Goal: Task Accomplishment & Management: Manage account settings

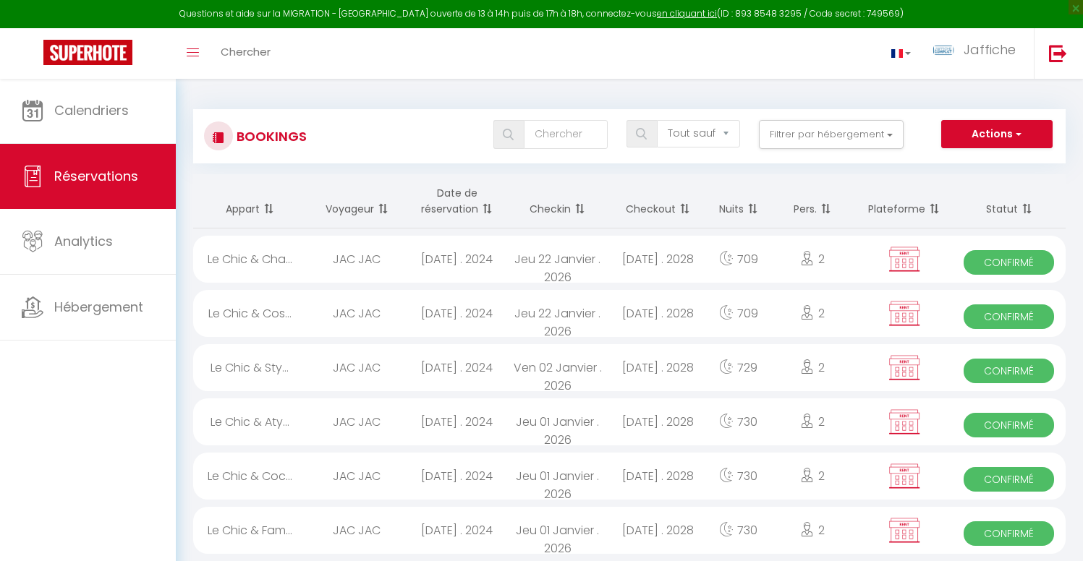
select select "not_cancelled"
click at [446, 196] on th "Date de réservation" at bounding box center [457, 201] width 101 height 54
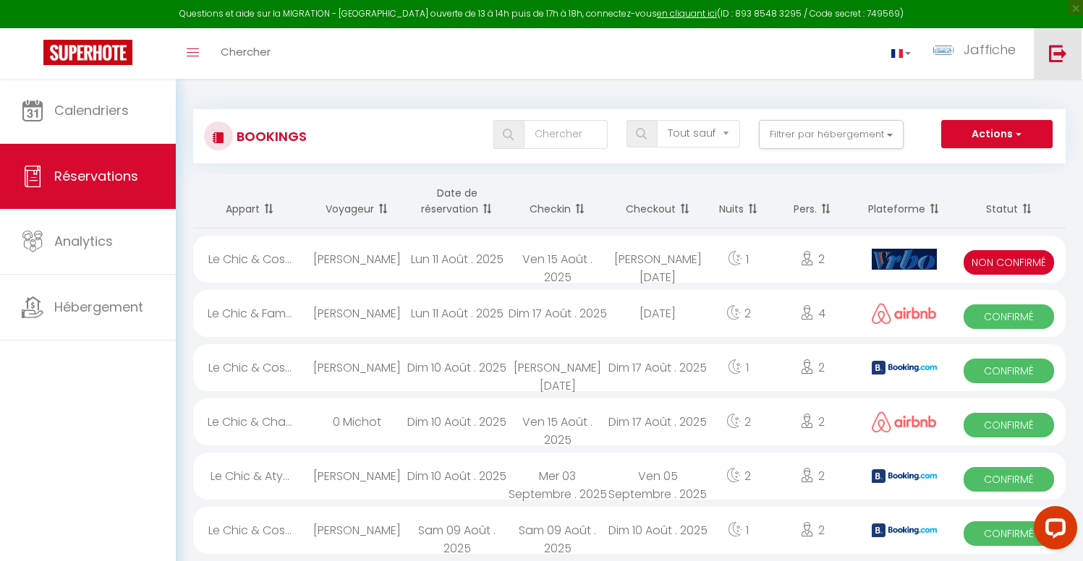
click at [1051, 54] on img at bounding box center [1058, 53] width 18 height 18
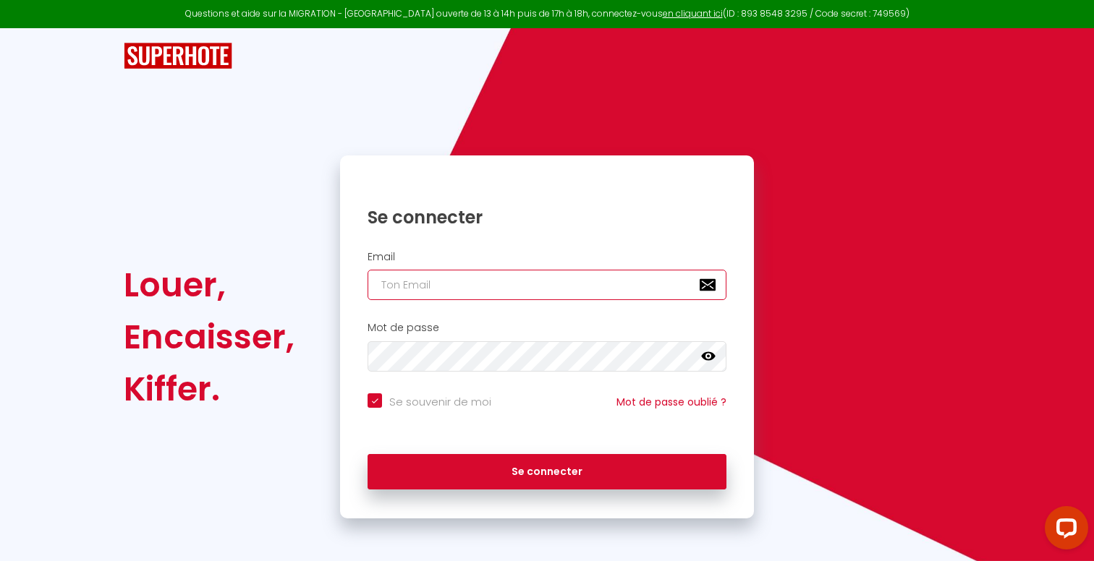
type input "[EMAIL_ADDRESS][DOMAIN_NAME]"
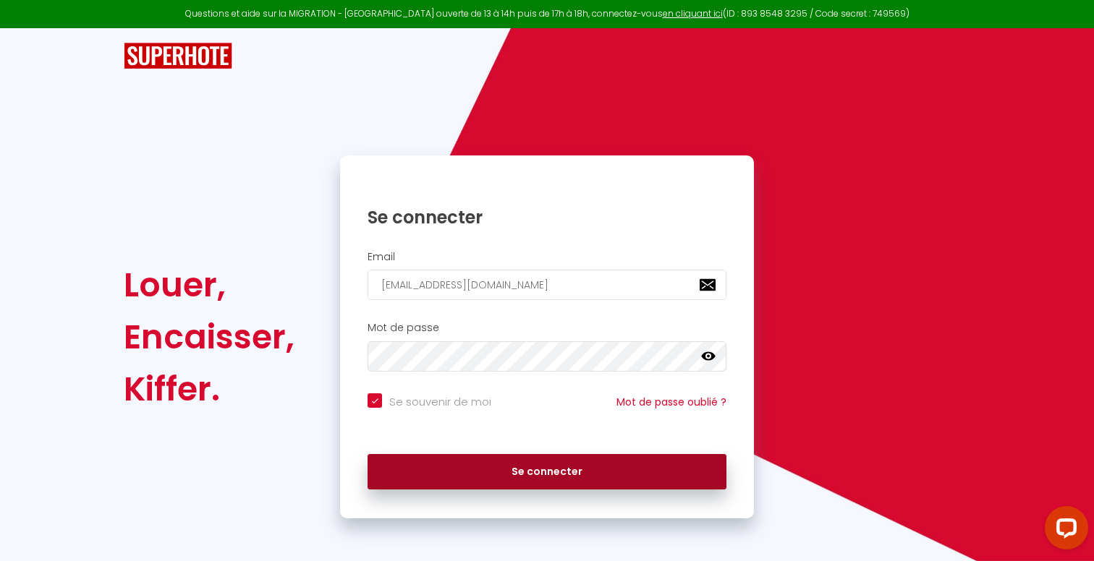
click at [524, 467] on button "Se connecter" at bounding box center [547, 472] width 359 height 36
checkbox input "true"
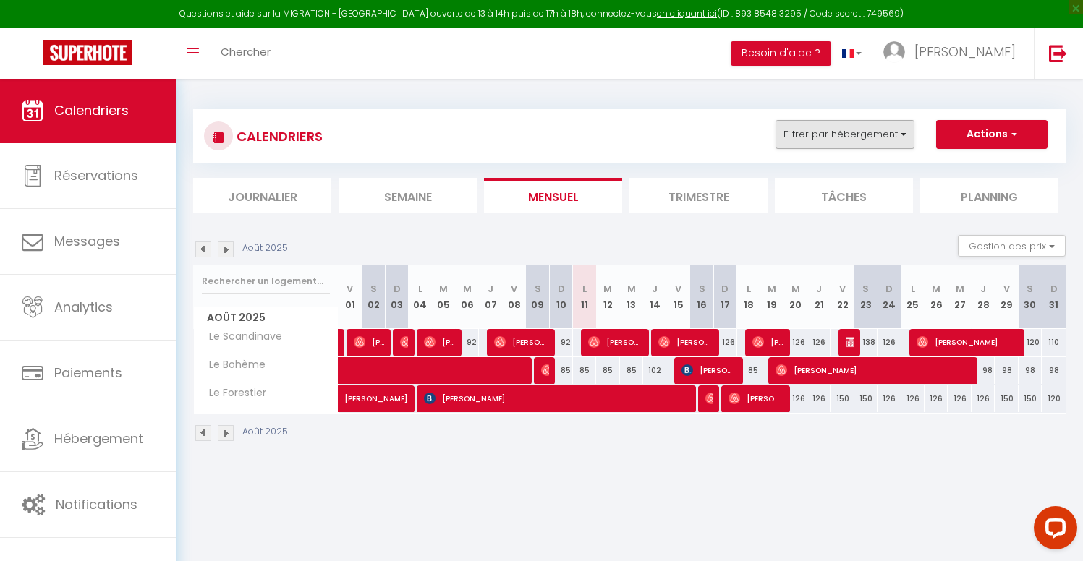
click at [859, 131] on button "Filtrer par hébergement" at bounding box center [845, 134] width 139 height 29
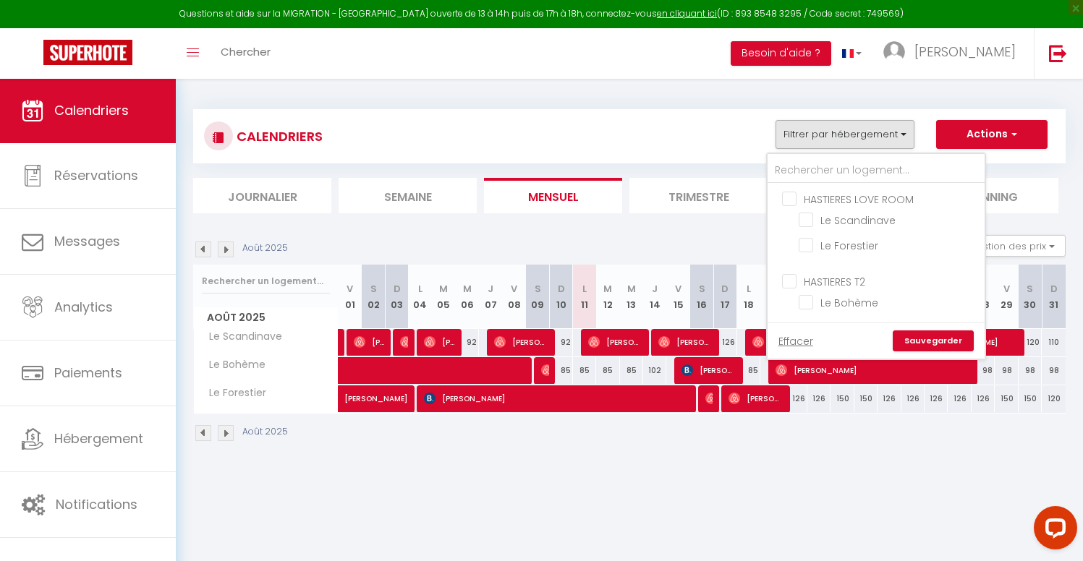
click at [917, 493] on body "Questions et aide sur la MIGRATION - [GEOGRAPHIC_DATA] ouverte de 13 à 14h puis…" at bounding box center [541, 358] width 1083 height 561
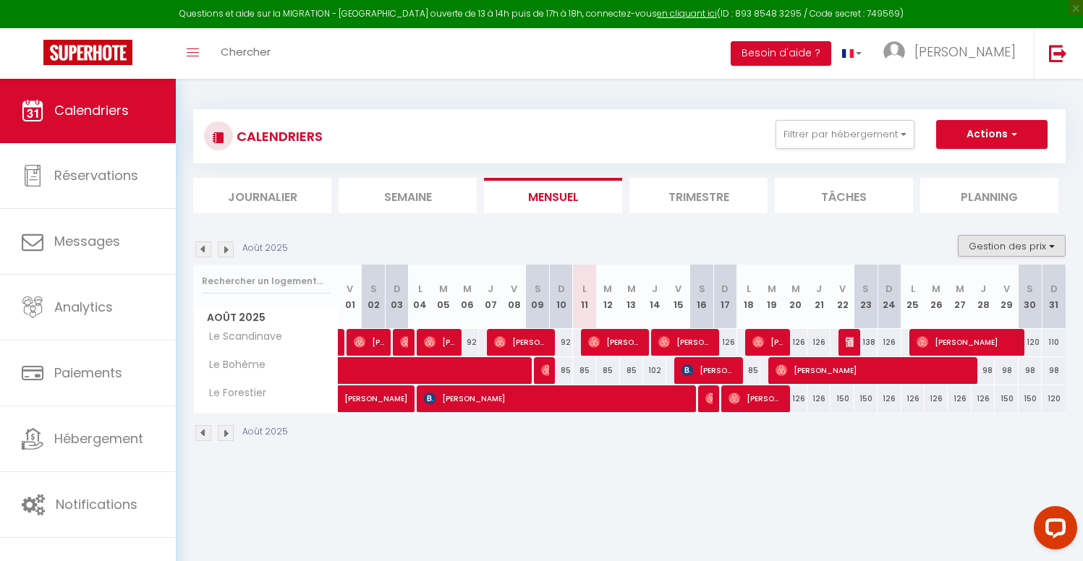
click at [1006, 239] on button "Gestion des prix" at bounding box center [1012, 246] width 108 height 22
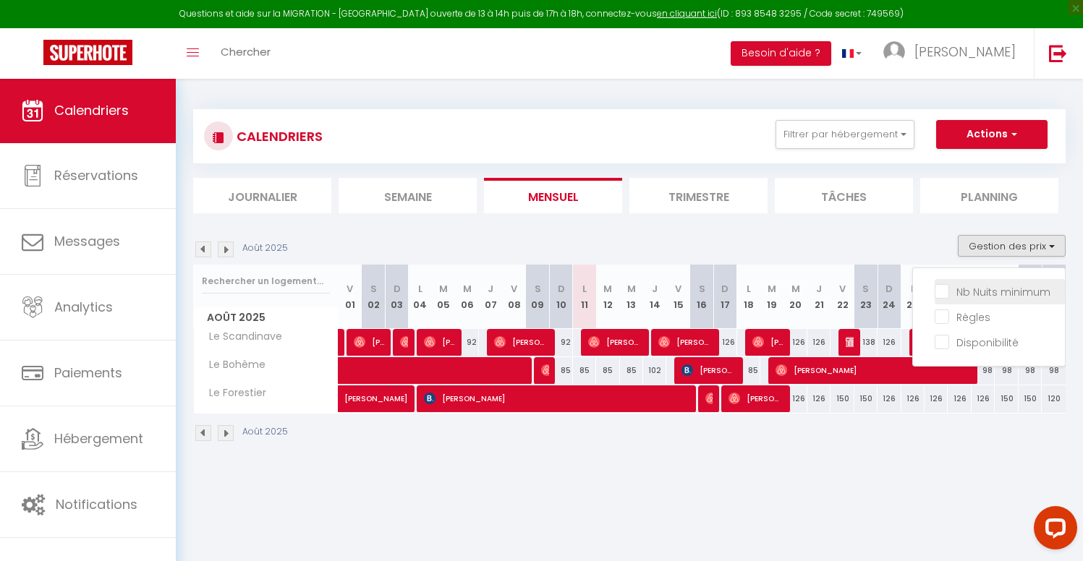
click at [943, 294] on input "Nb Nuits minimum" at bounding box center [1000, 291] width 130 height 14
checkbox input "true"
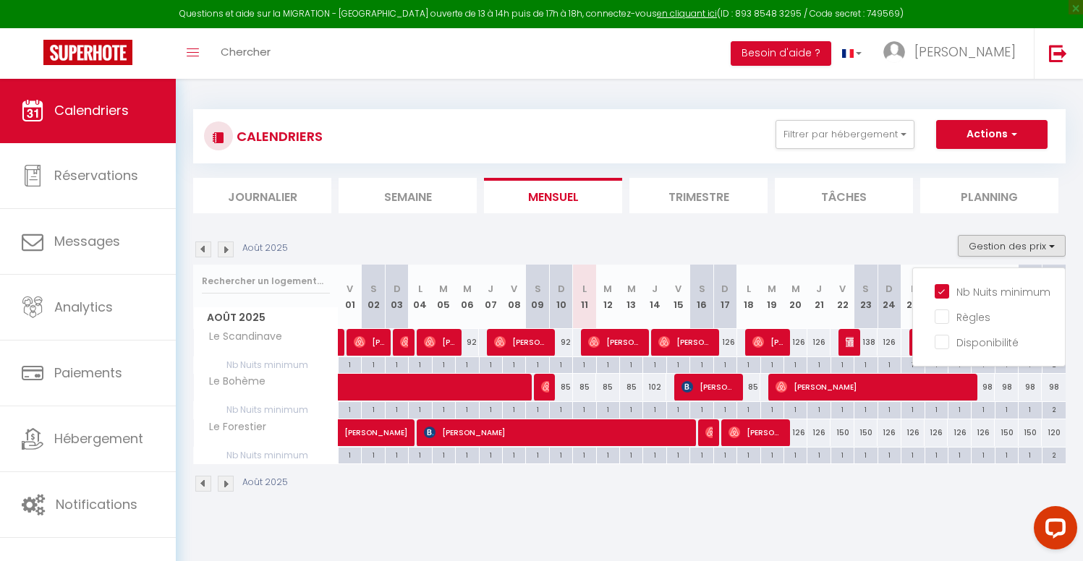
click at [796, 542] on body "Questions et aide sur la MIGRATION - [GEOGRAPHIC_DATA] ouverte de 13 à 14h puis…" at bounding box center [541, 358] width 1083 height 561
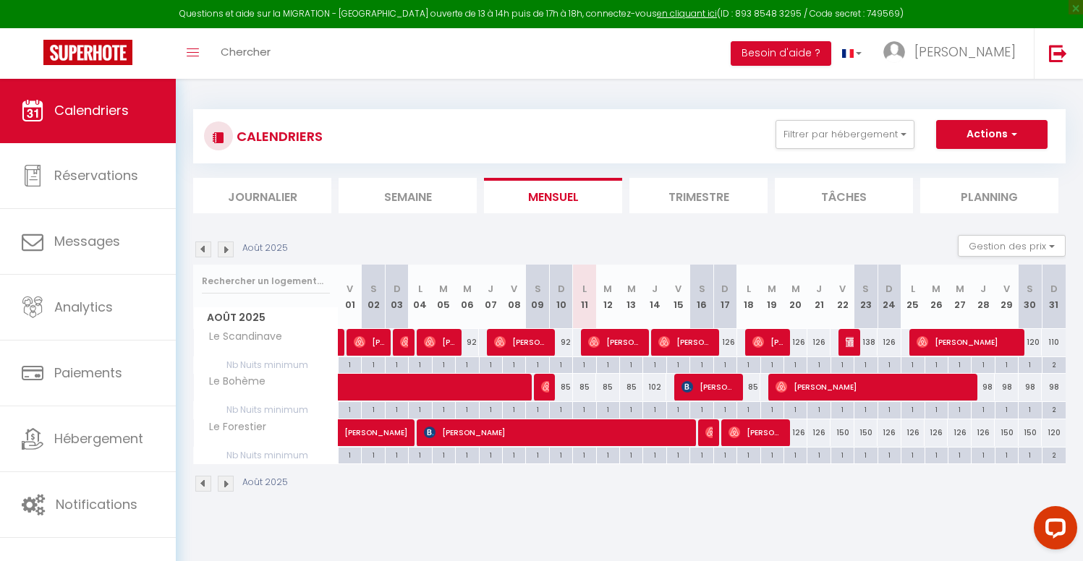
click at [655, 386] on div "102" at bounding box center [654, 387] width 23 height 27
type input "102"
type input "[DEMOGRAPHIC_DATA][DATE]"
type input "Ven 15 Août 2025"
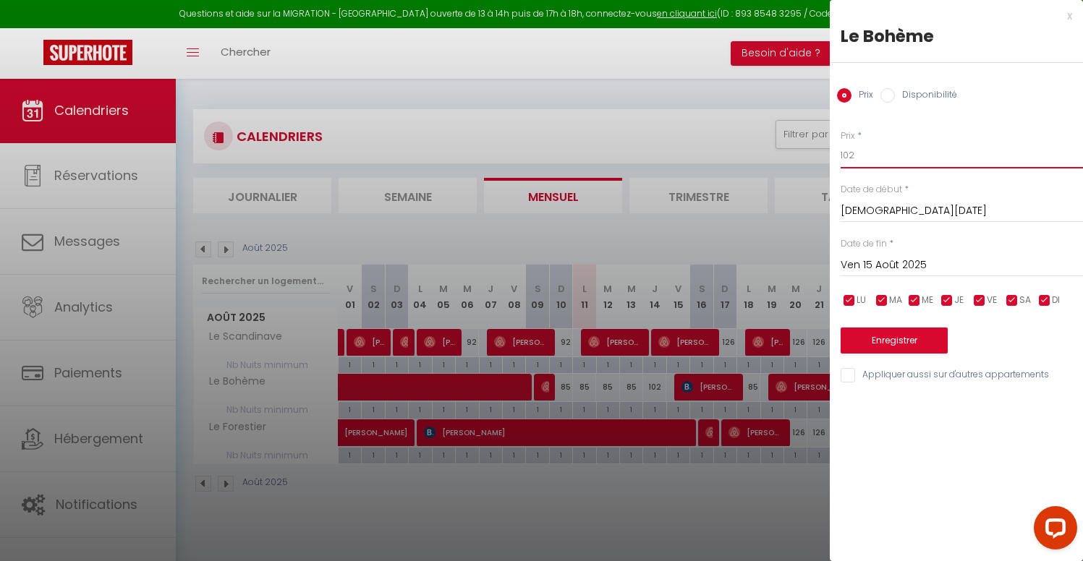
click at [853, 162] on input "102" at bounding box center [962, 156] width 242 height 26
drag, startPoint x: 866, startPoint y: 159, endPoint x: 794, endPoint y: 161, distance: 72.4
click at [794, 161] on body "Questions et aide sur la MIGRATION - [GEOGRAPHIC_DATA] ouverte de 13 à 14h puis…" at bounding box center [541, 358] width 1083 height 561
drag, startPoint x: 853, startPoint y: 158, endPoint x: 760, endPoint y: 151, distance: 93.5
click at [760, 151] on body "Questions et aide sur la MIGRATION - [GEOGRAPHIC_DATA] ouverte de 13 à 14h puis…" at bounding box center [541, 358] width 1083 height 561
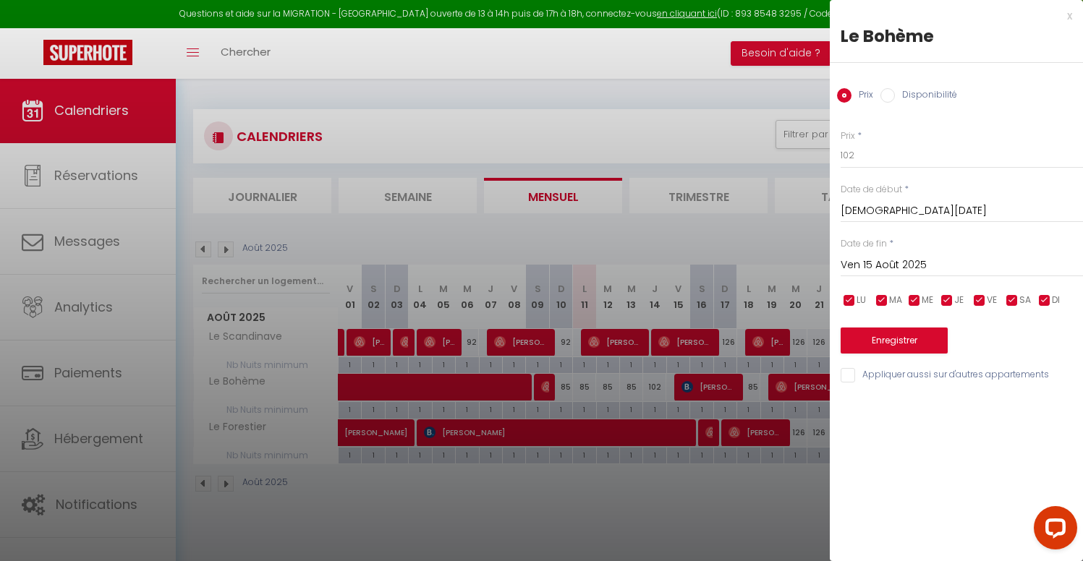
click at [882, 212] on input "[DEMOGRAPHIC_DATA][DATE]" at bounding box center [962, 211] width 242 height 19
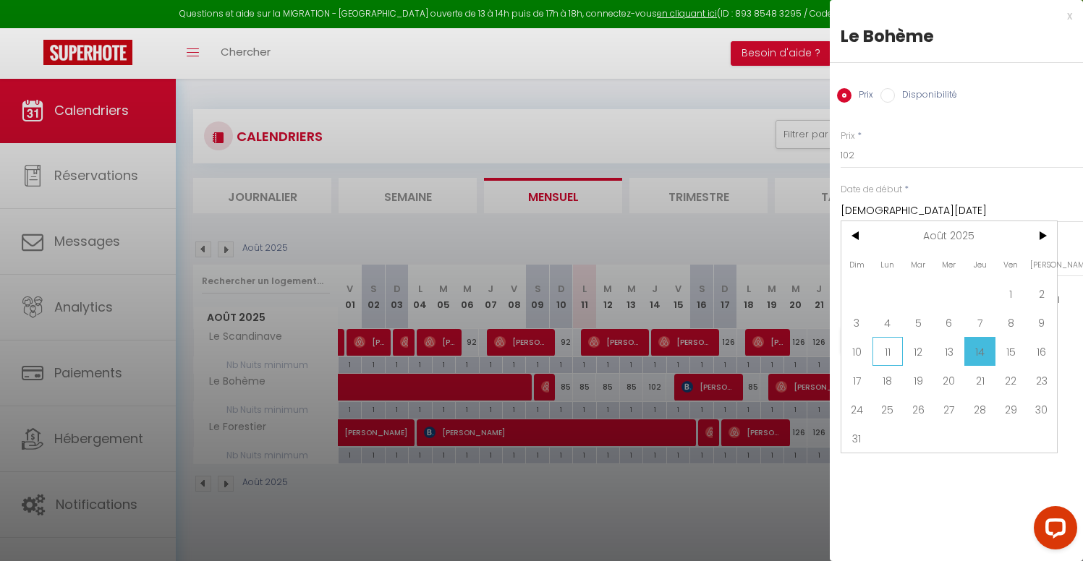
click at [880, 358] on span "11" at bounding box center [887, 351] width 31 height 29
type input "Lun 11 Août 2025"
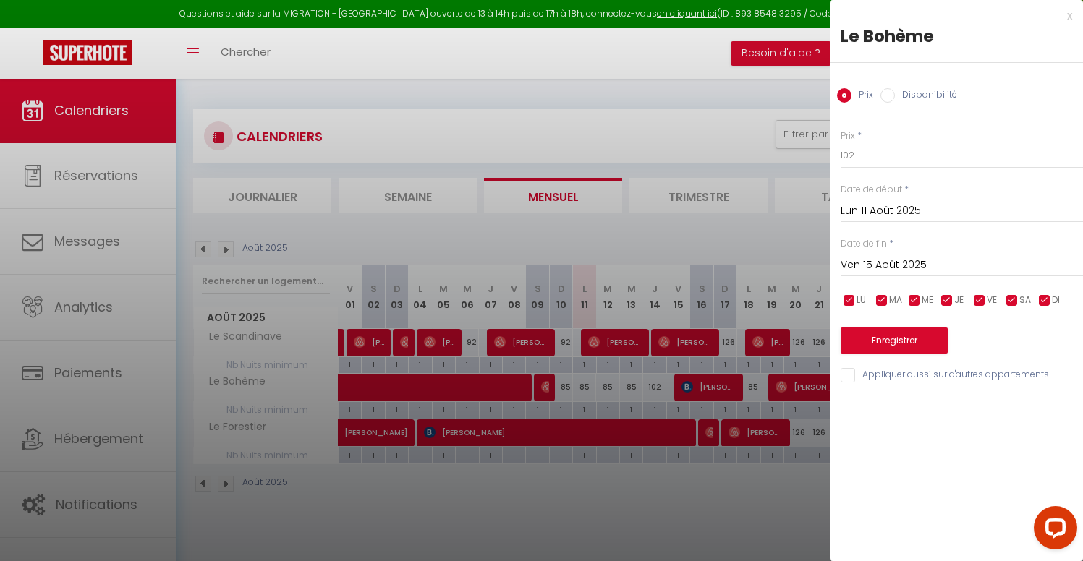
click at [898, 258] on input "Ven 15 Août 2025" at bounding box center [962, 265] width 242 height 19
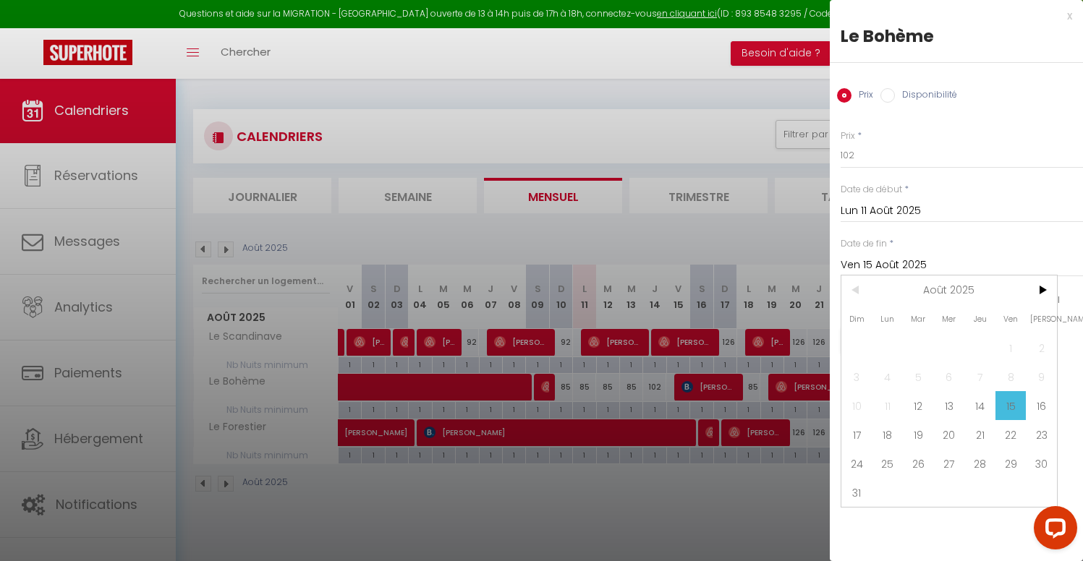
click at [988, 407] on span "14" at bounding box center [979, 405] width 31 height 29
type input "[DEMOGRAPHIC_DATA][DATE]"
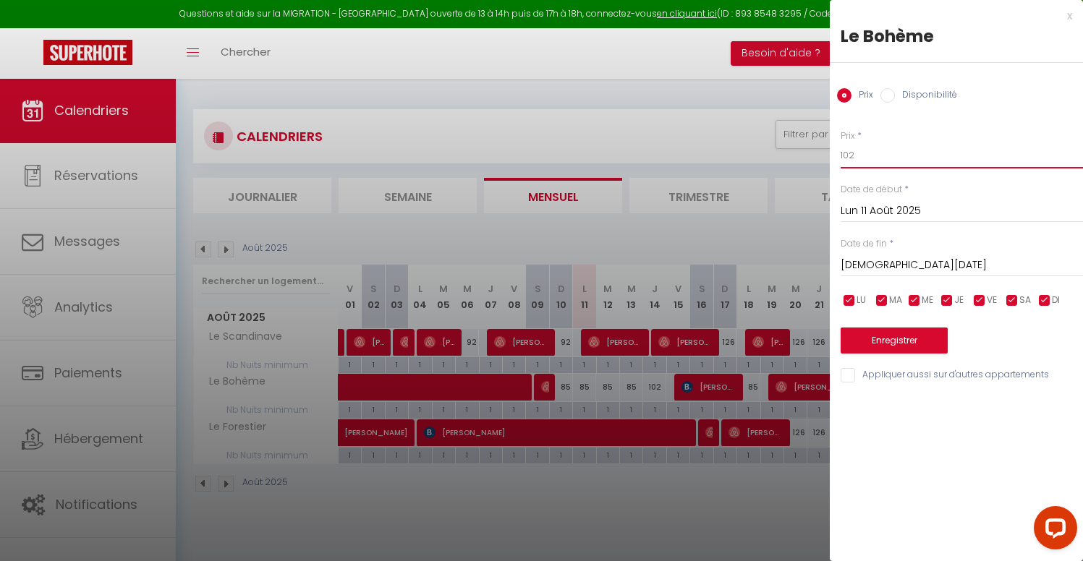
drag, startPoint x: 801, startPoint y: 148, endPoint x: 711, endPoint y: 133, distance: 91.0
click at [711, 133] on body "Questions et aide sur la MIGRATION - [GEOGRAPHIC_DATA] ouverte de 13 à 14h puis…" at bounding box center [541, 358] width 1083 height 561
type input "1"
type input "70"
click at [901, 343] on button "Enregistrer" at bounding box center [894, 341] width 107 height 26
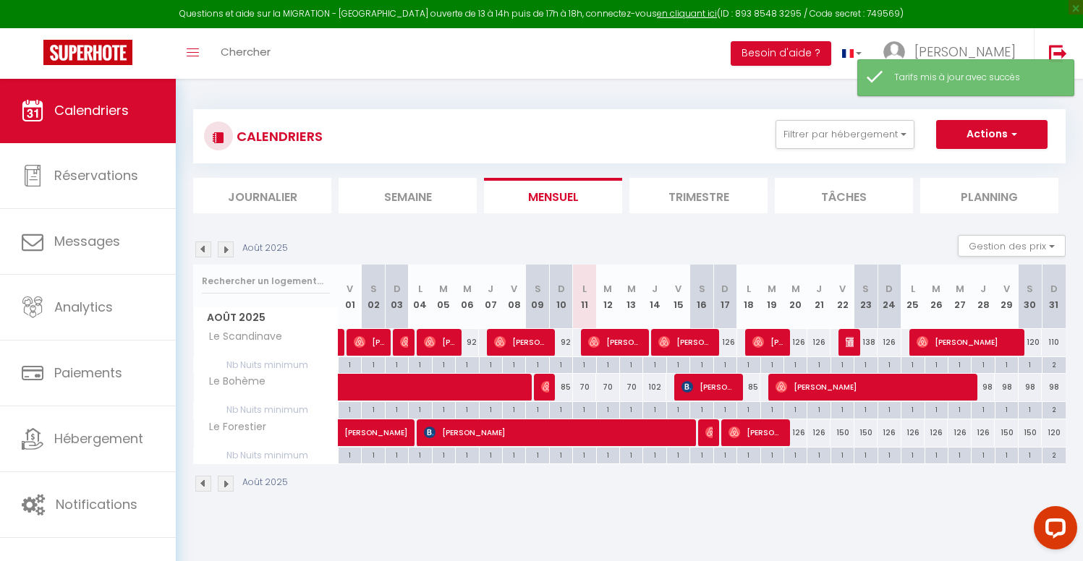
click at [654, 391] on div "102" at bounding box center [654, 387] width 23 height 27
type input "102"
type input "[DEMOGRAPHIC_DATA][DATE]"
type input "Ven 15 Août 2025"
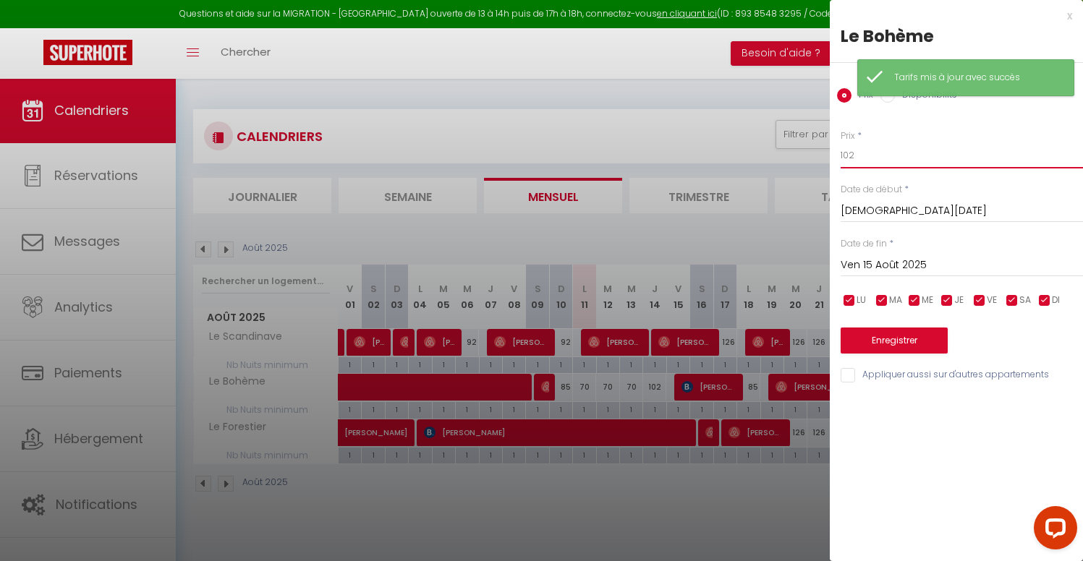
drag, startPoint x: 846, startPoint y: 148, endPoint x: 679, endPoint y: 119, distance: 170.3
click at [679, 119] on body "Questions et aide sur la MIGRATION - [GEOGRAPHIC_DATA] ouverte de 13 à 14h puis…" at bounding box center [541, 358] width 1083 height 561
drag, startPoint x: 862, startPoint y: 155, endPoint x: 678, endPoint y: 112, distance: 189.3
click at [678, 112] on body "Questions et aide sur la MIGRATION - [GEOGRAPHIC_DATA] ouverte de 13 à 14h puis…" at bounding box center [541, 358] width 1083 height 561
type input "1"
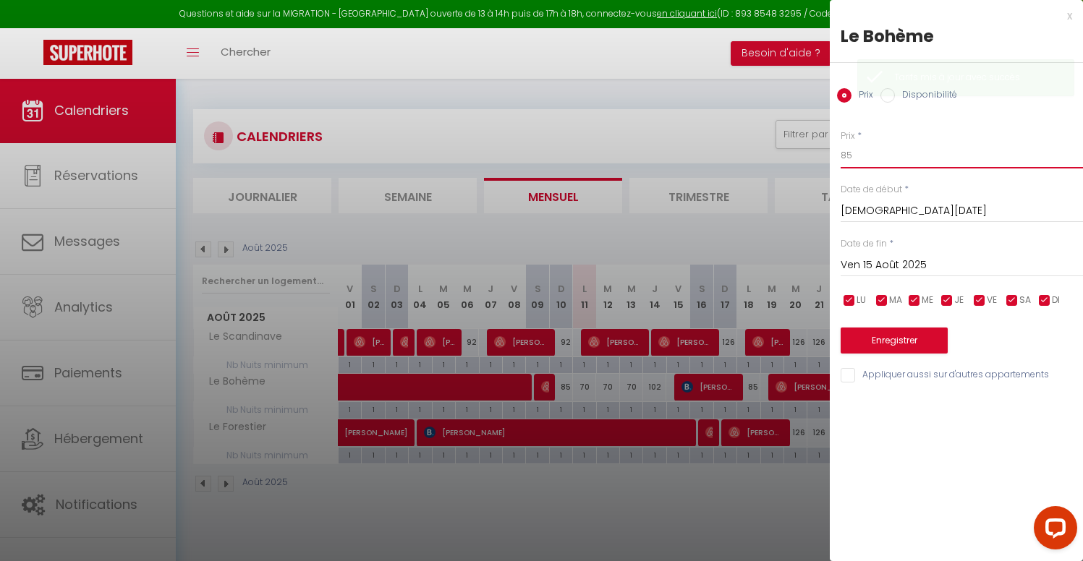
type input "85"
click at [917, 337] on button "Enregistrer" at bounding box center [894, 341] width 107 height 26
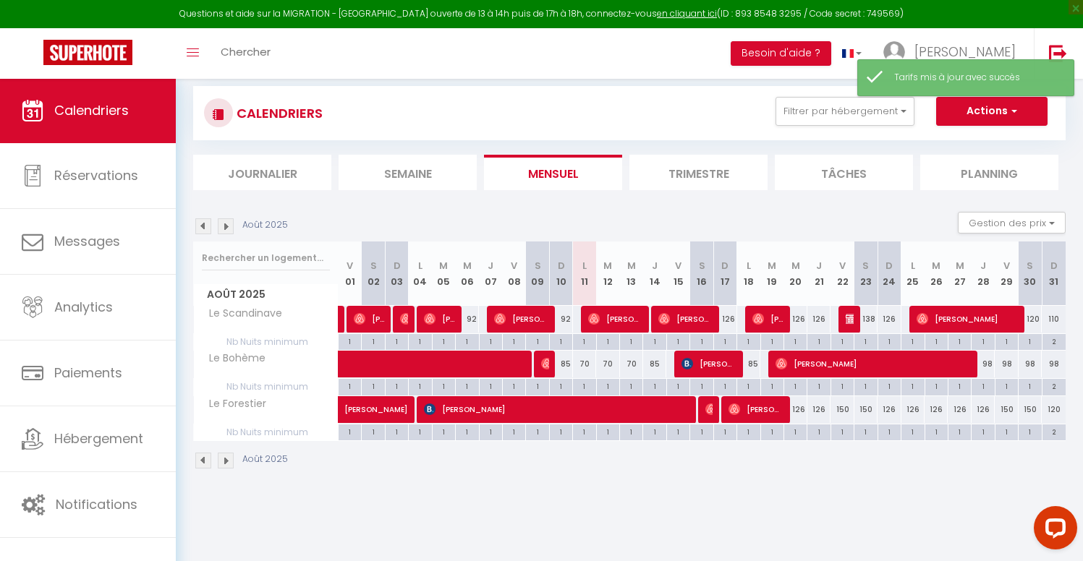
scroll to position [26, 0]
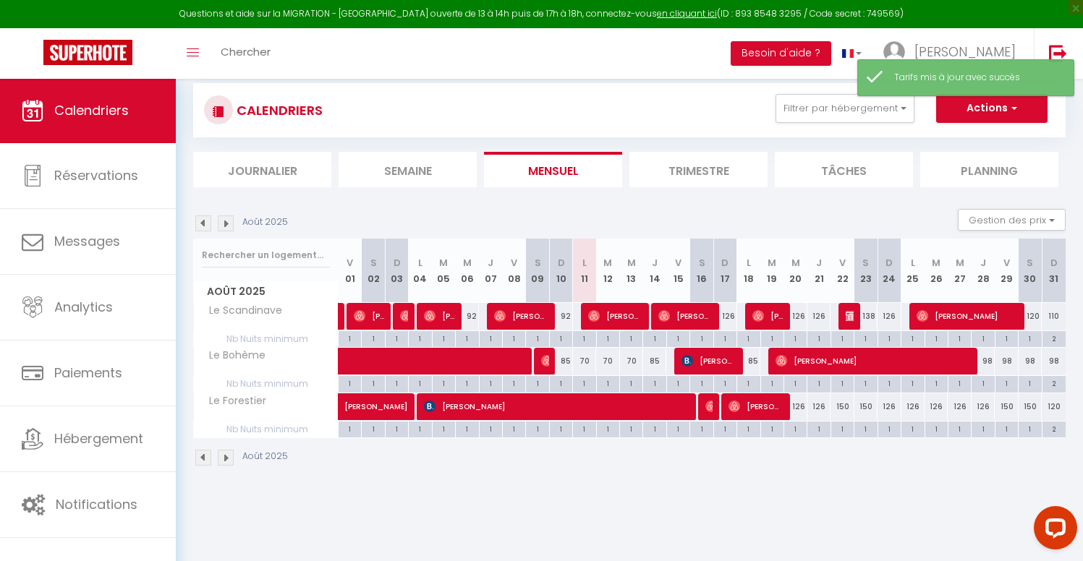
click at [751, 360] on div "85" at bounding box center [748, 361] width 23 height 27
type input "85"
type input "Lun 18 Août 2025"
type input "[DATE]"
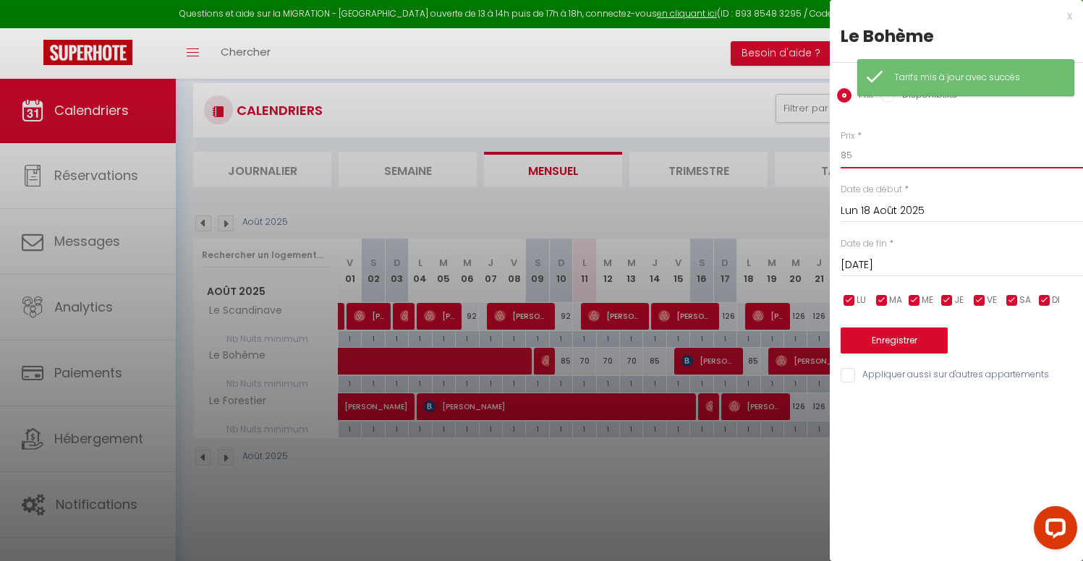
drag, startPoint x: 790, startPoint y: 136, endPoint x: 568, endPoint y: 90, distance: 226.9
click at [569, 89] on body "Questions et aide sur la MIGRATION - [GEOGRAPHIC_DATA] ouverte de 13 à 14h puis…" at bounding box center [541, 332] width 1083 height 561
type input "8"
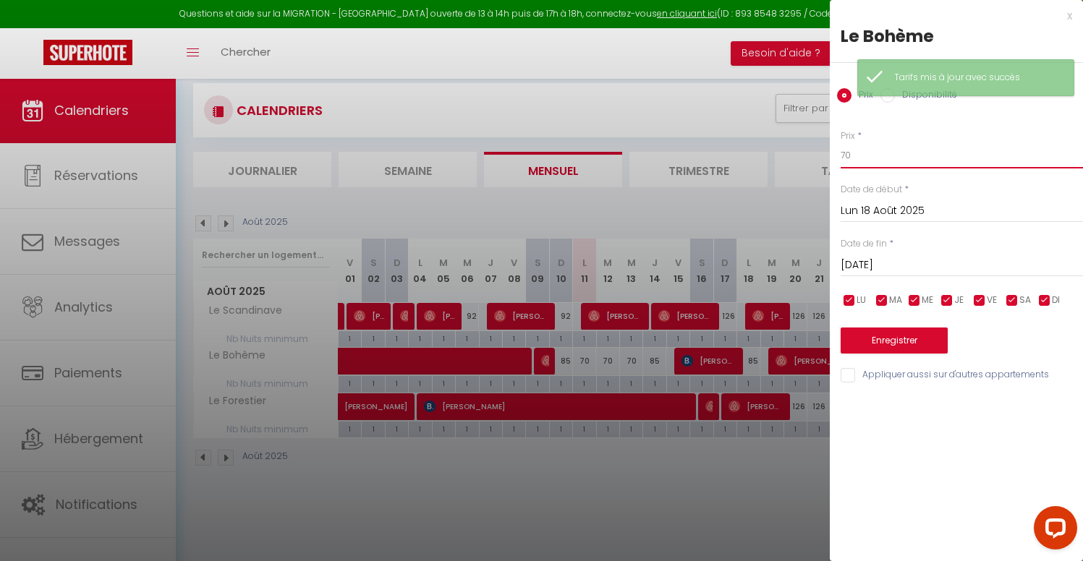
type input "70"
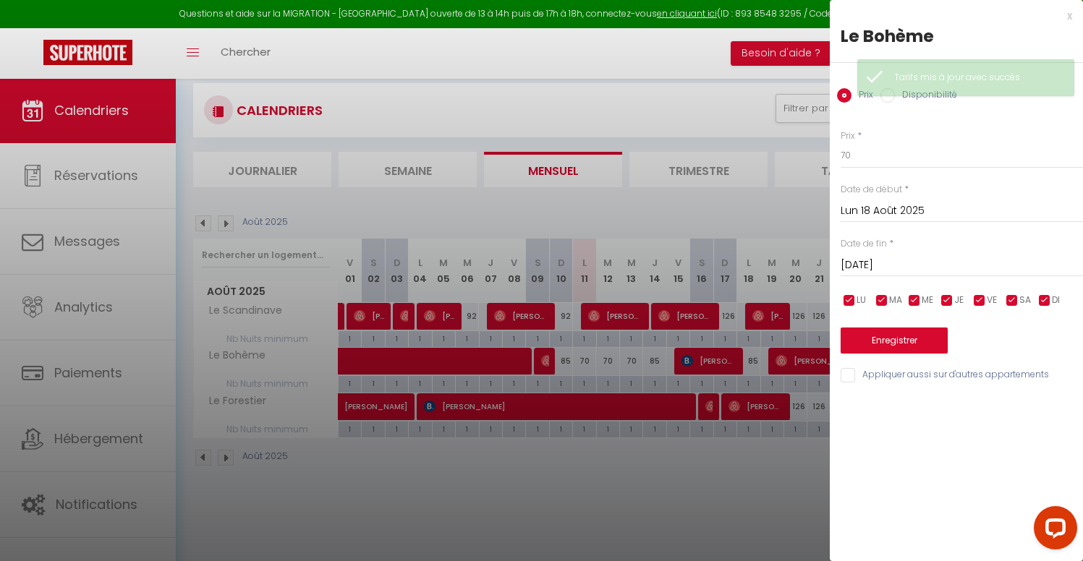
click at [904, 336] on button "Enregistrer" at bounding box center [894, 341] width 107 height 26
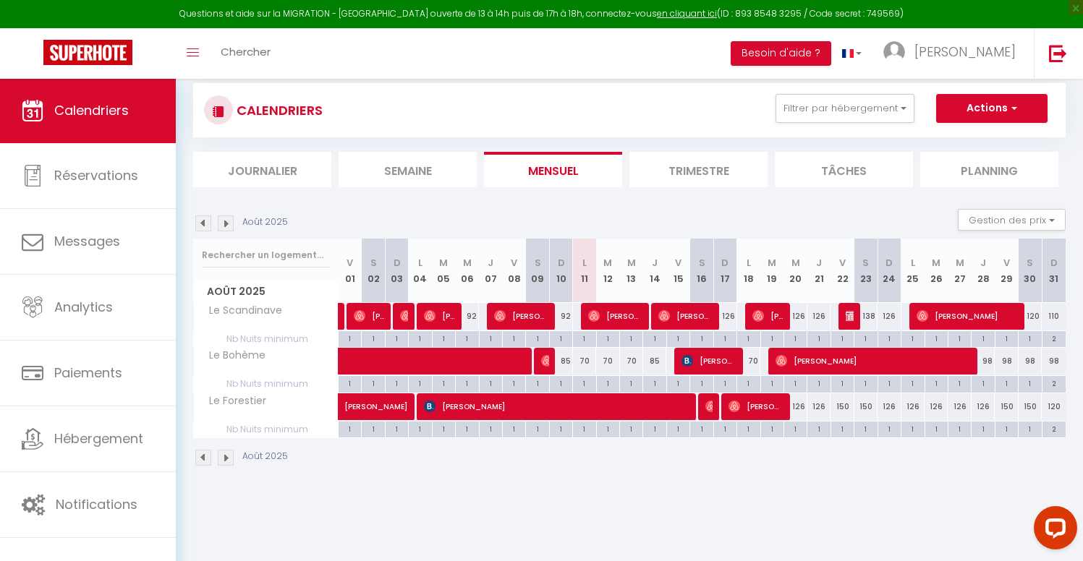
click at [731, 315] on div "126" at bounding box center [724, 316] width 23 height 27
type input "126"
type input "Dim 17 Août 2025"
type input "Lun 18 Août 2025"
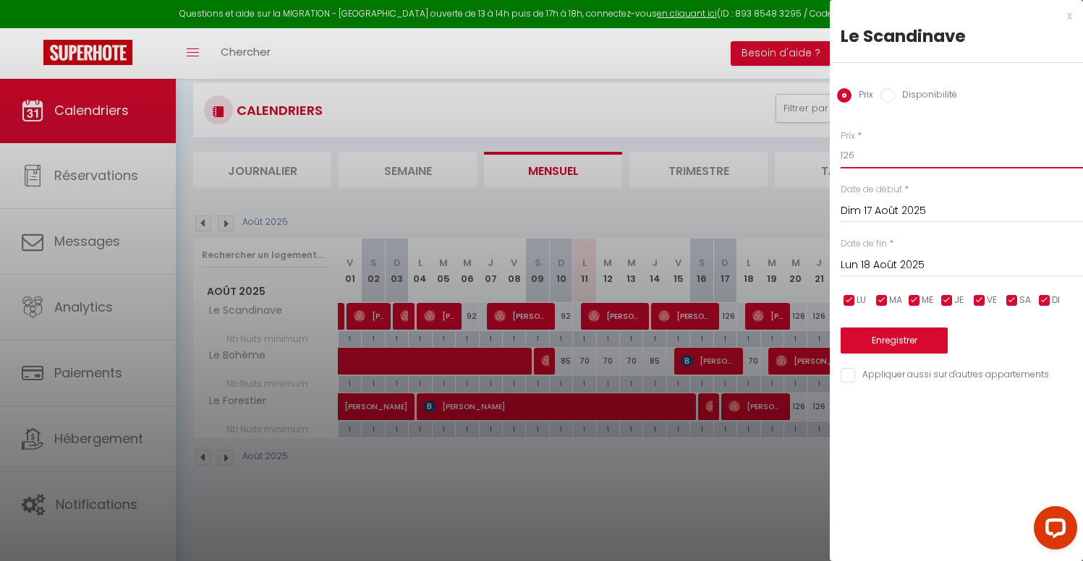
drag, startPoint x: 848, startPoint y: 146, endPoint x: 365, endPoint y: 31, distance: 496.7
click at [365, 52] on body "Questions et aide sur la MIGRATION - [GEOGRAPHIC_DATA] ouverte de 13 à 14h puis…" at bounding box center [541, 332] width 1083 height 561
type input "1"
type input "108"
click at [888, 335] on button "Enregistrer" at bounding box center [894, 341] width 107 height 26
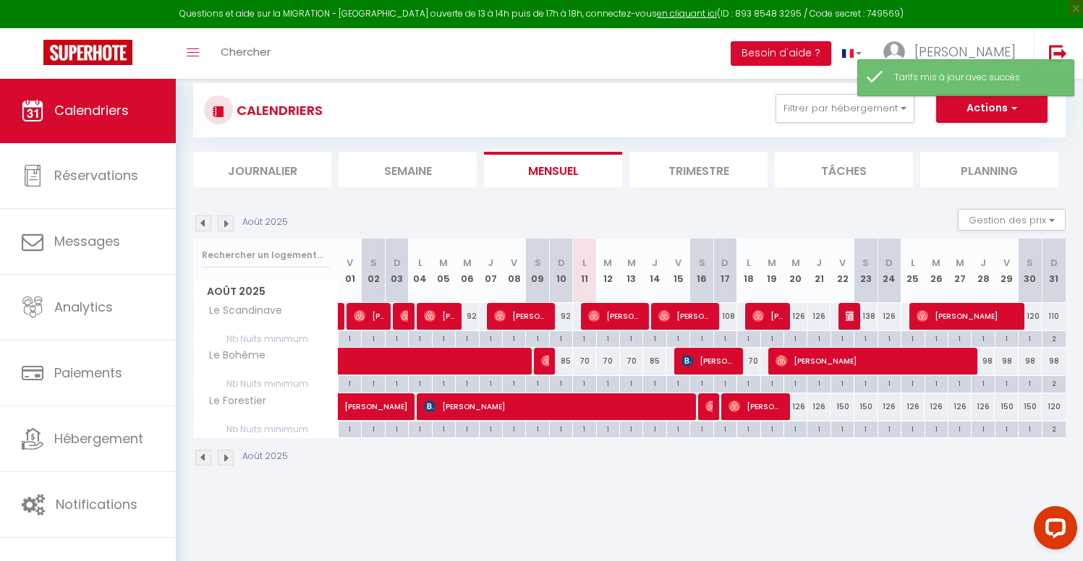
click at [798, 315] on div "126" at bounding box center [795, 316] width 23 height 27
type input "126"
type input "Mer 20 Août 2025"
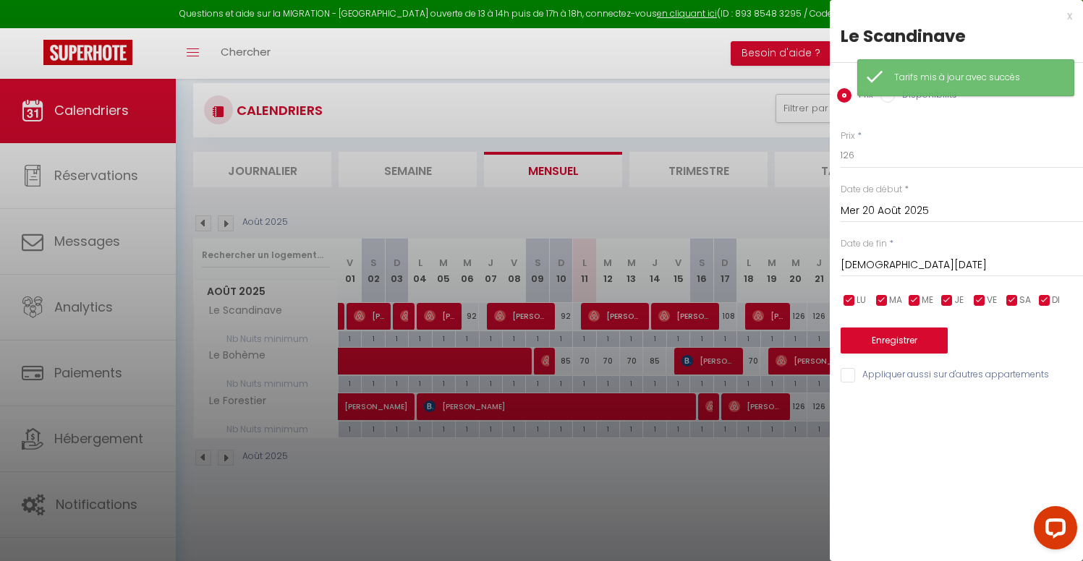
click at [898, 266] on input "[DEMOGRAPHIC_DATA][DATE]" at bounding box center [962, 265] width 242 height 19
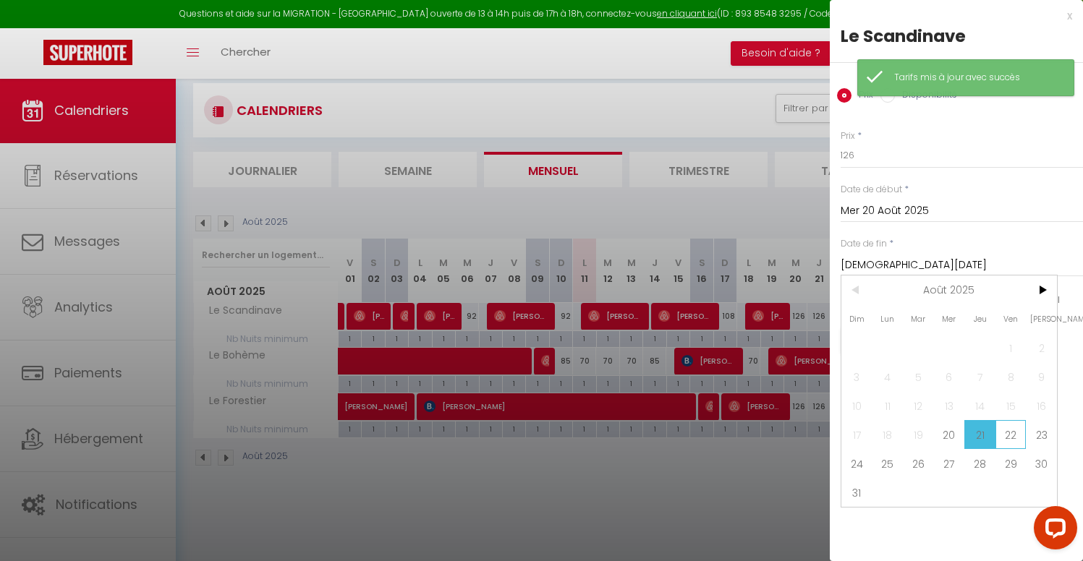
click at [1019, 439] on span "22" at bounding box center [1010, 434] width 31 height 29
type input "Ven 22 Août 2025"
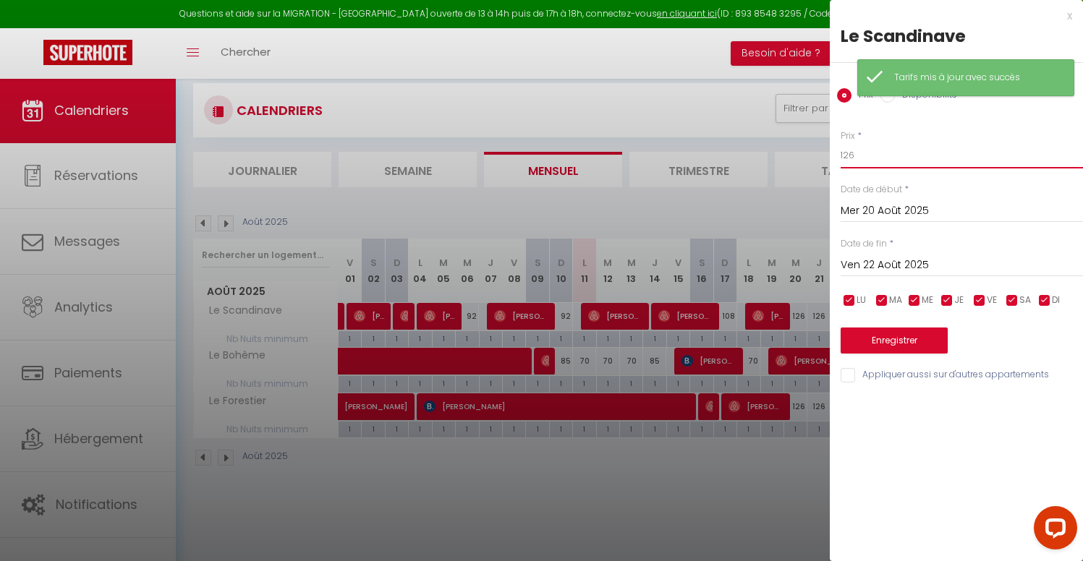
drag, startPoint x: 867, startPoint y: 161, endPoint x: 711, endPoint y: 124, distance: 159.9
click at [711, 124] on body "Questions et aide sur la MIGRATION - [GEOGRAPHIC_DATA] ouverte de 13 à 14h puis…" at bounding box center [541, 332] width 1083 height 561
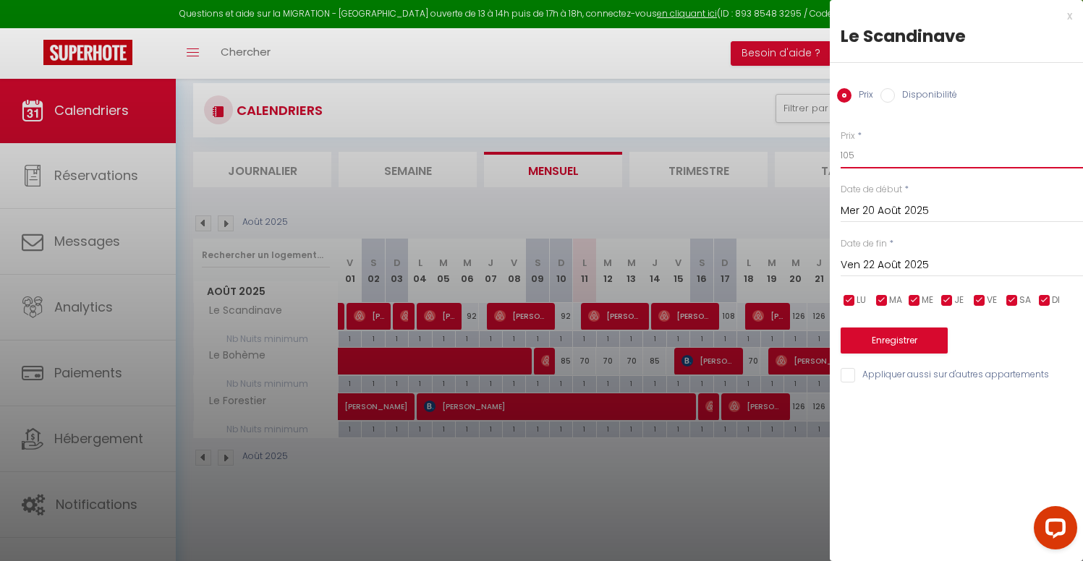
type input "105"
click at [882, 331] on button "Enregistrer" at bounding box center [894, 341] width 107 height 26
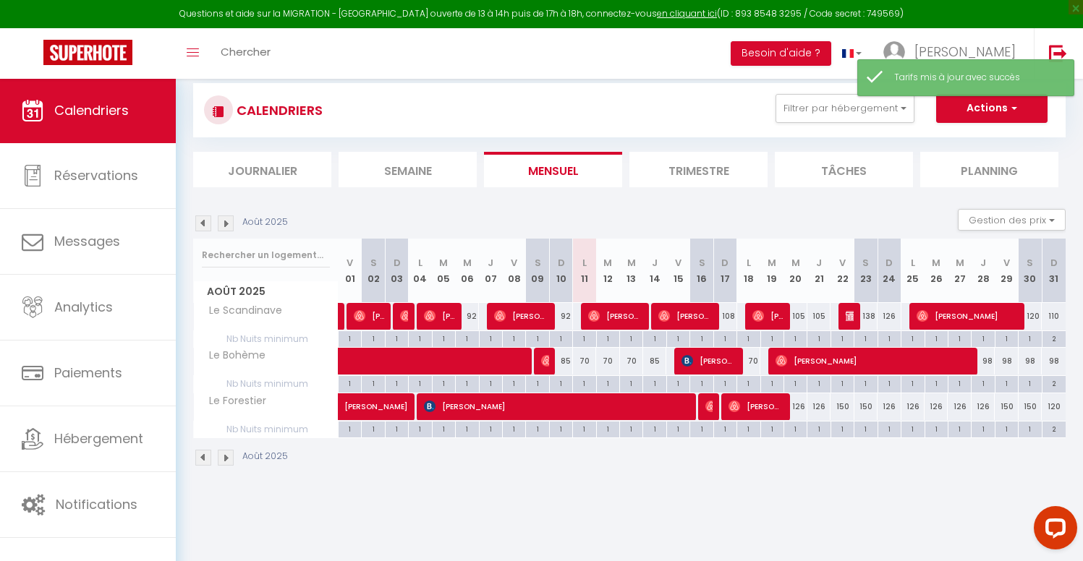
click at [799, 404] on div "126" at bounding box center [795, 407] width 23 height 27
type input "126"
type input "Mer 20 Août 2025"
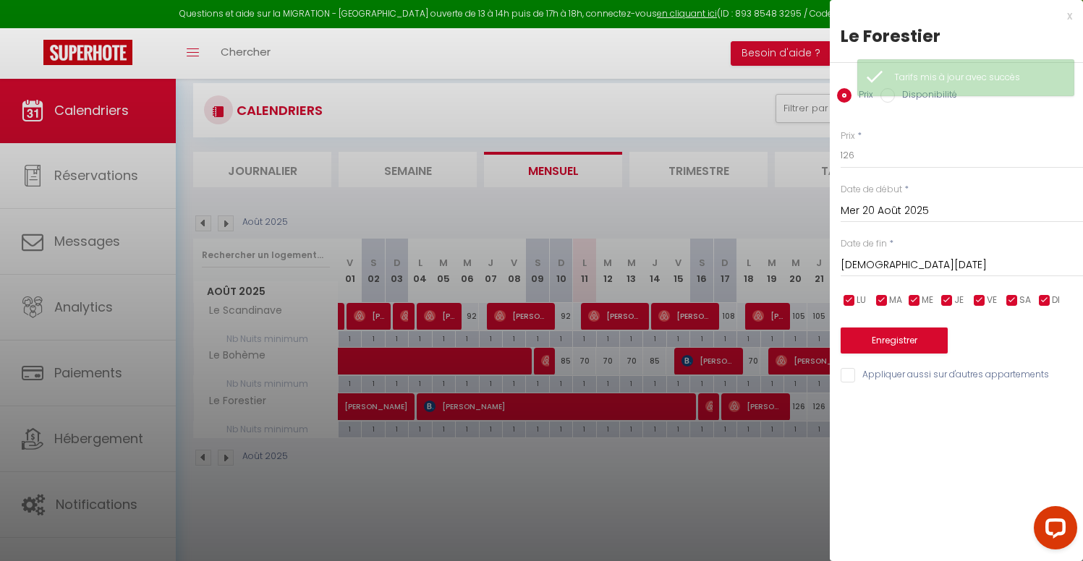
click at [940, 260] on input "[DEMOGRAPHIC_DATA][DATE]" at bounding box center [962, 265] width 242 height 19
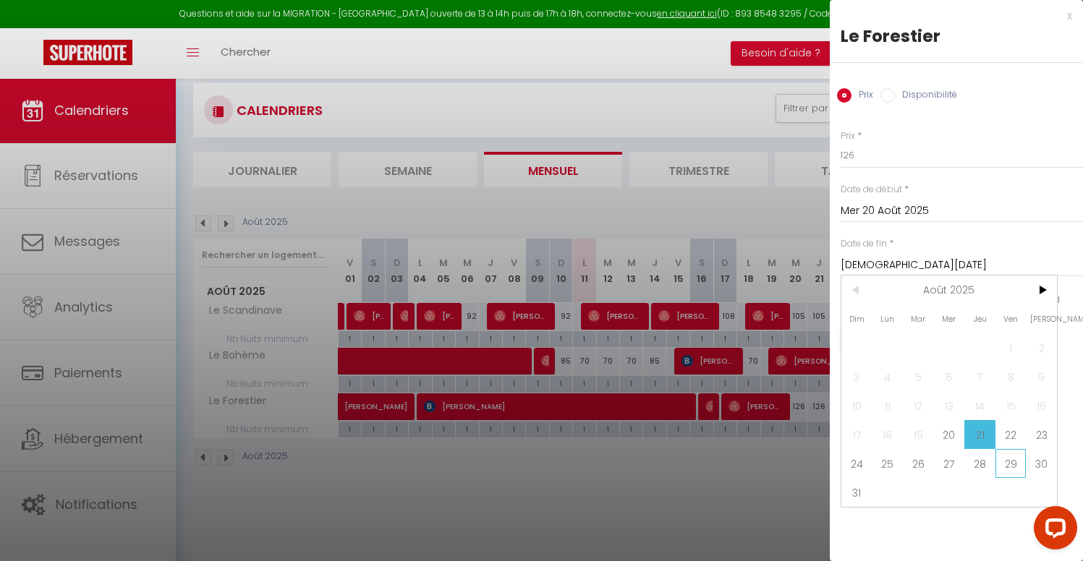
click at [1003, 464] on span "29" at bounding box center [1010, 463] width 31 height 29
type input "Ven 29 Août 2025"
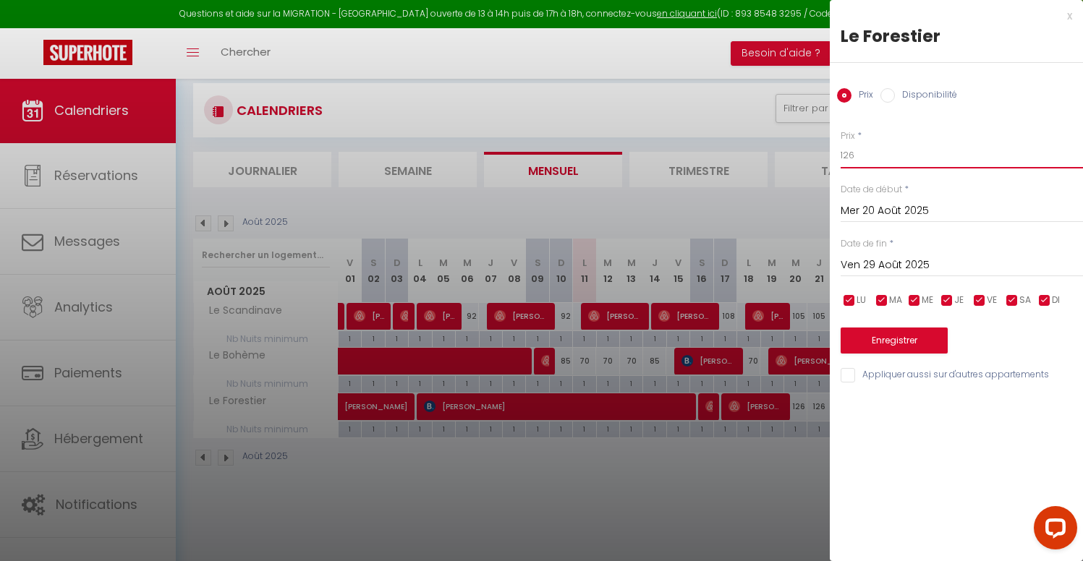
drag, startPoint x: 885, startPoint y: 158, endPoint x: 706, endPoint y: 127, distance: 181.4
click at [706, 127] on body "Questions et aide sur la MIGRATION - [GEOGRAPHIC_DATA] ouverte de 13 à 14h puis…" at bounding box center [541, 332] width 1083 height 561
type input "108"
click at [901, 342] on button "Enregistrer" at bounding box center [894, 341] width 107 height 26
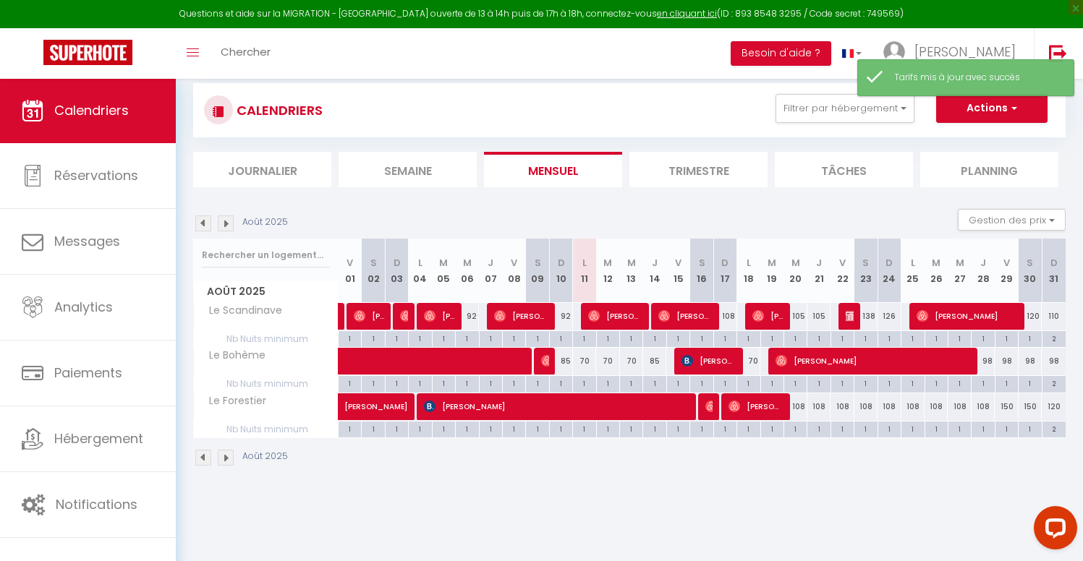
click at [870, 313] on div "138" at bounding box center [865, 316] width 23 height 27
type input "138"
type input "Sam 23 Août 2025"
type input "Dim 24 Août 2025"
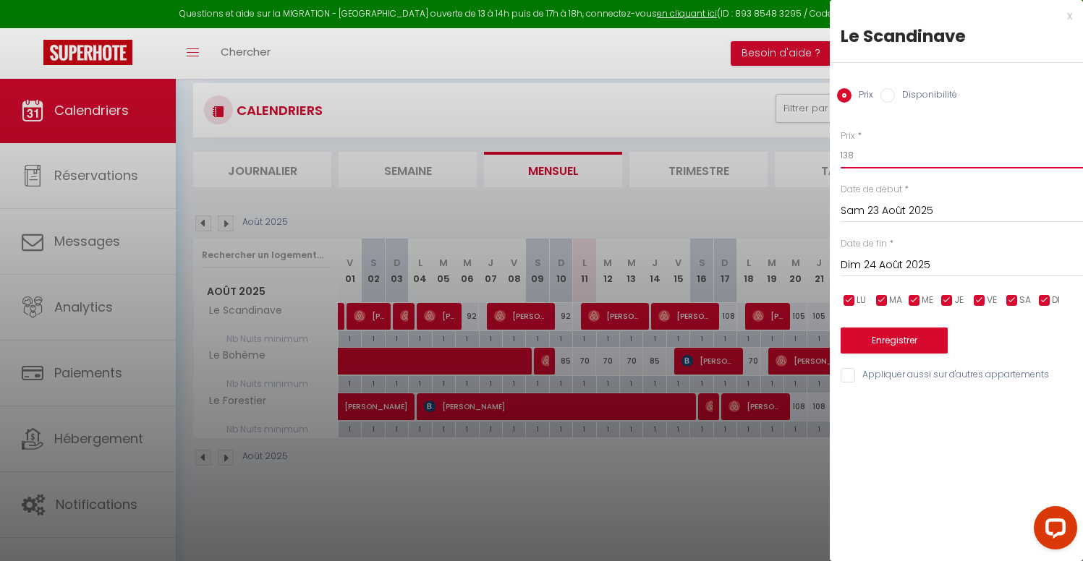
click at [897, 153] on input "138" at bounding box center [962, 156] width 242 height 26
type input "115"
click at [919, 339] on button "Enregistrer" at bounding box center [894, 341] width 107 height 26
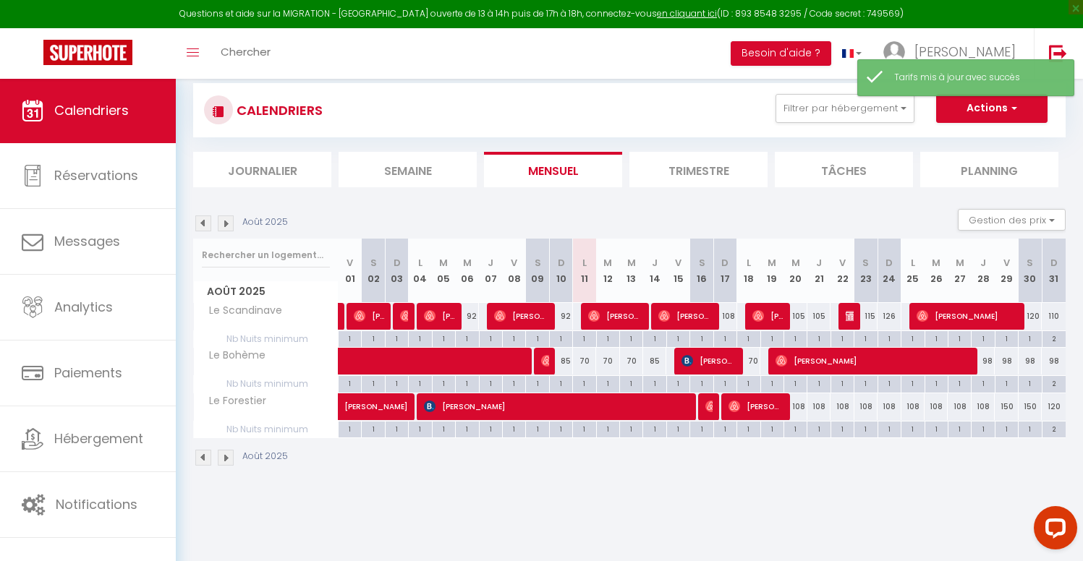
click at [888, 313] on div "126" at bounding box center [889, 316] width 23 height 27
type input "126"
type input "Dim 24 Août 2025"
type input "Lun 25 Août 2025"
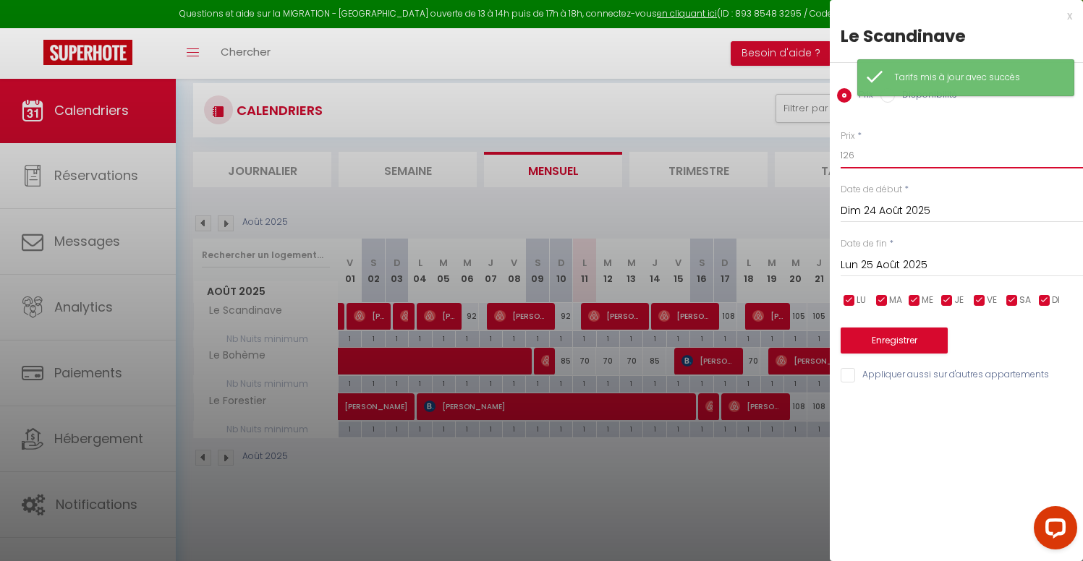
click at [901, 153] on input "126" at bounding box center [962, 156] width 242 height 26
type input "105"
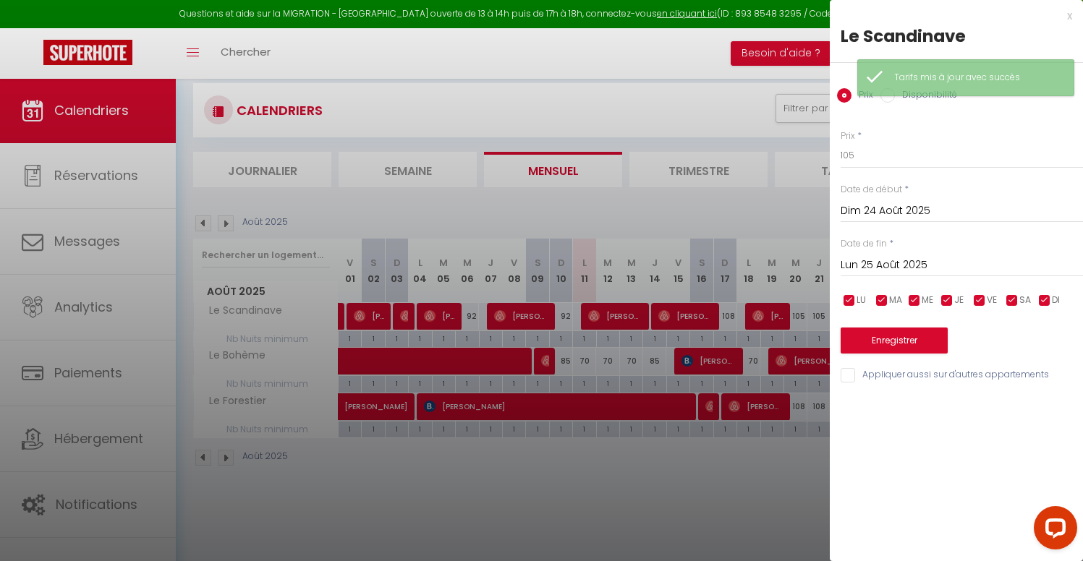
click at [935, 336] on button "Enregistrer" at bounding box center [894, 341] width 107 height 26
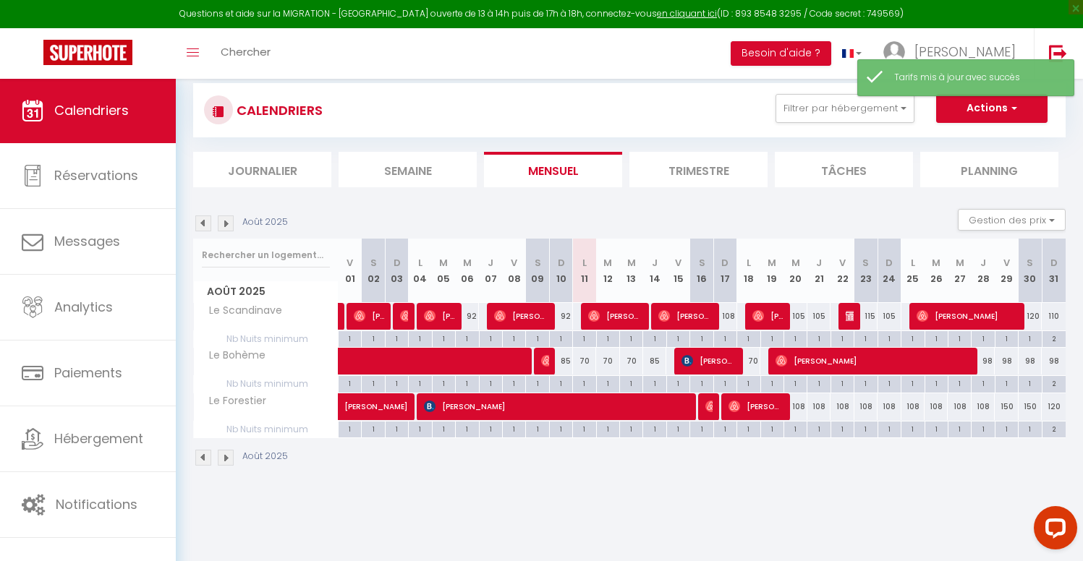
click at [1038, 318] on div "120" at bounding box center [1030, 316] width 23 height 27
type input "120"
type input "[DATE]"
type input "Dim 31 Août 2025"
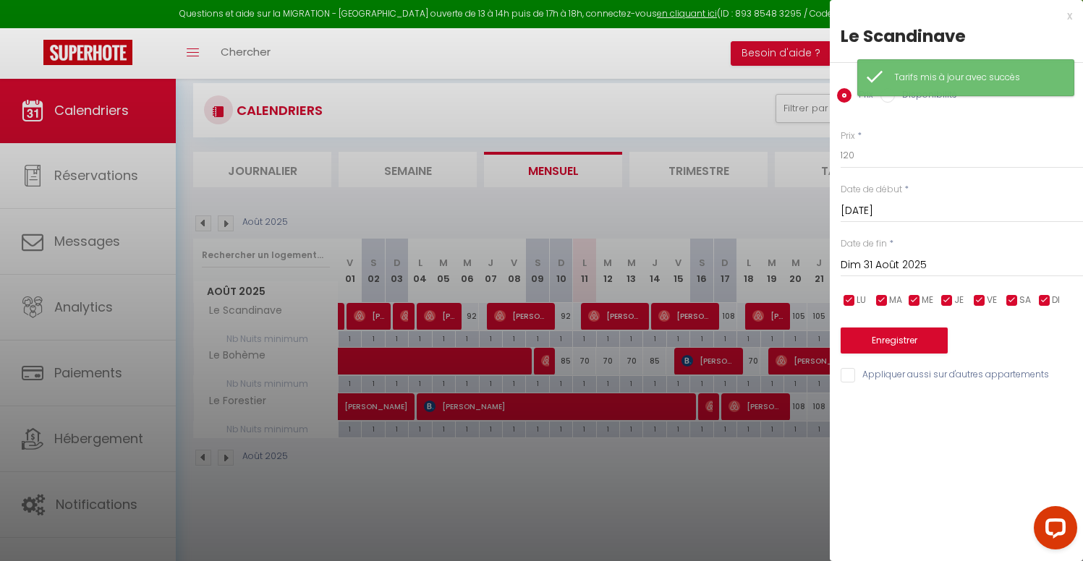
click at [661, 512] on div at bounding box center [541, 280] width 1083 height 561
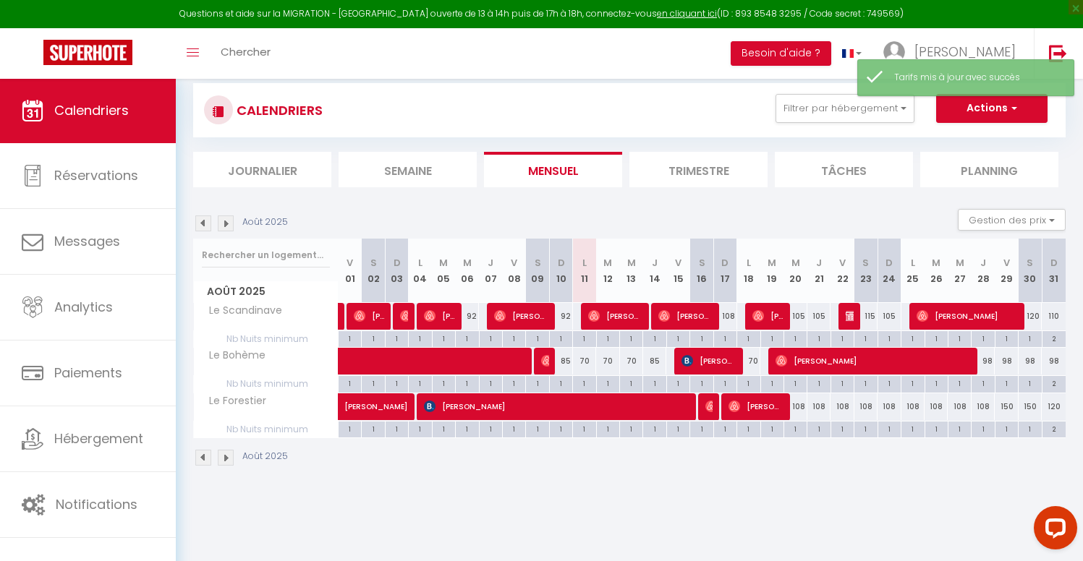
click at [987, 359] on div "98" at bounding box center [983, 361] width 23 height 27
type input "98"
type input "Jeu 28 Août 2025"
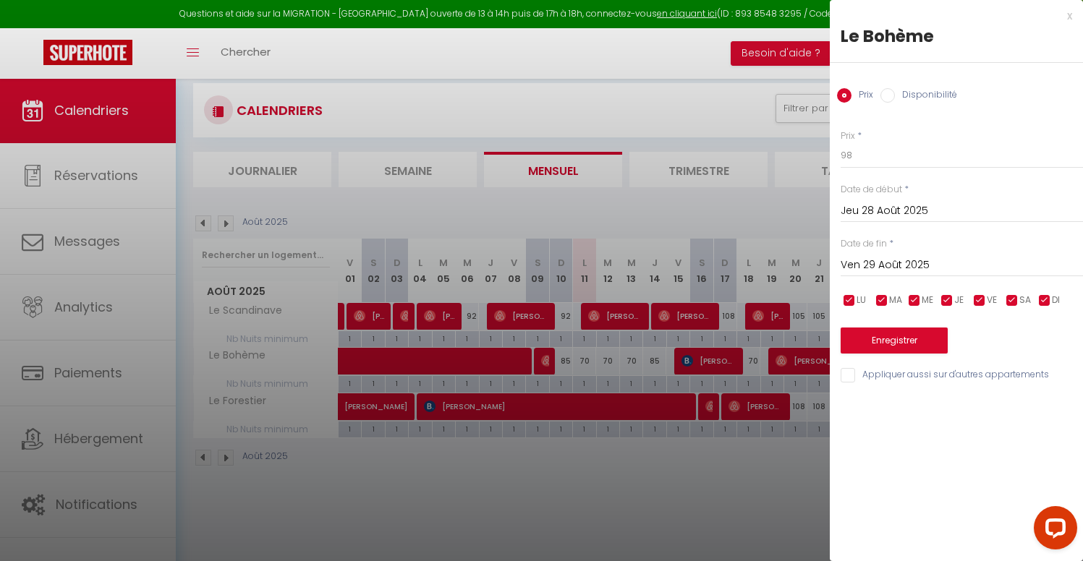
click at [903, 262] on input "Ven 29 Août 2025" at bounding box center [962, 265] width 242 height 19
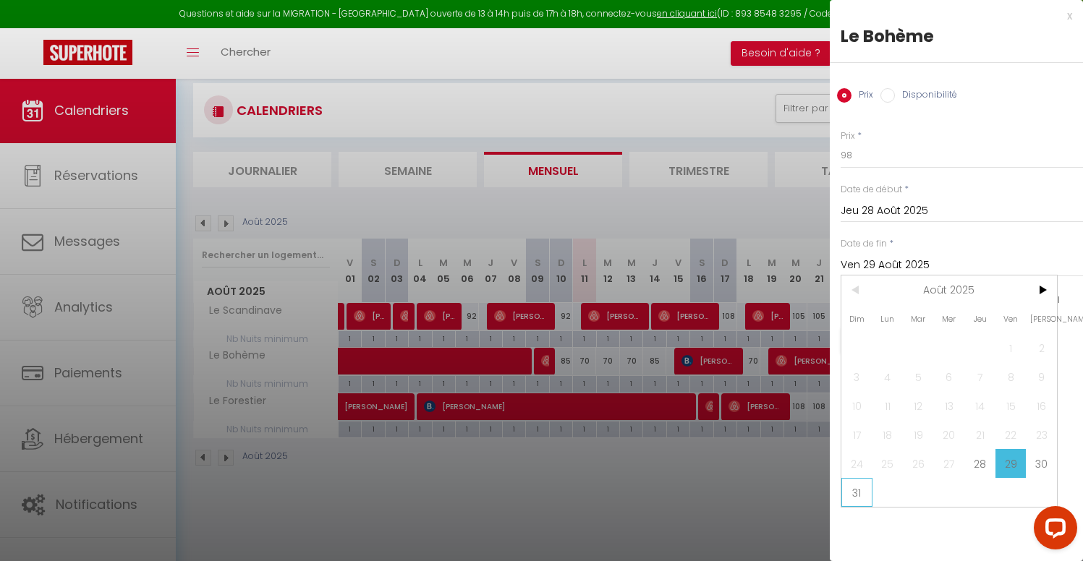
click at [864, 497] on span "31" at bounding box center [856, 492] width 31 height 29
type input "Dim 31 Août 2025"
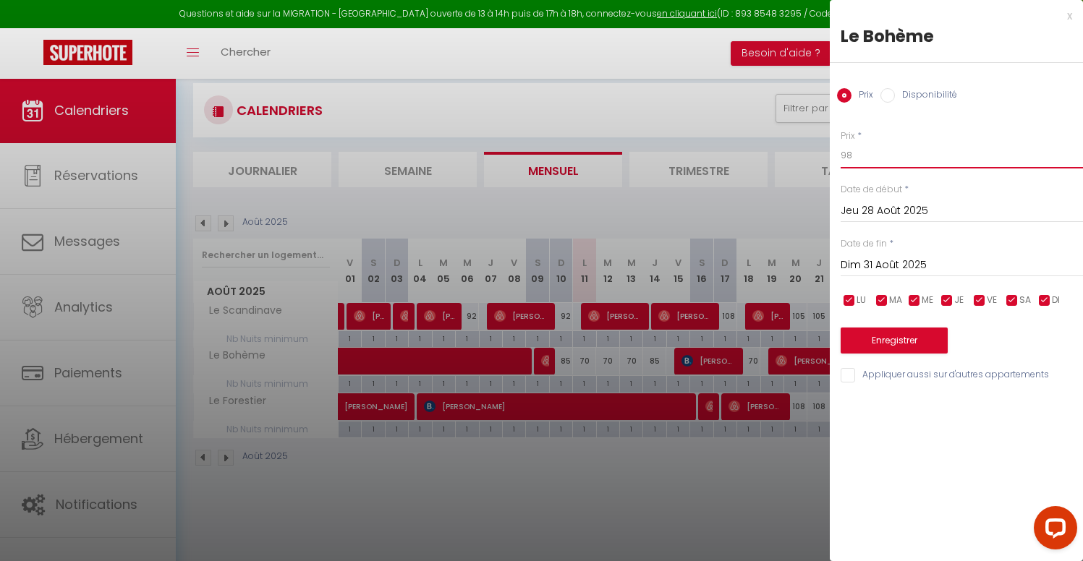
click at [860, 154] on input "98" at bounding box center [962, 156] width 242 height 26
type input "9"
type input "85"
click at [913, 339] on button "Enregistrer" at bounding box center [894, 341] width 107 height 26
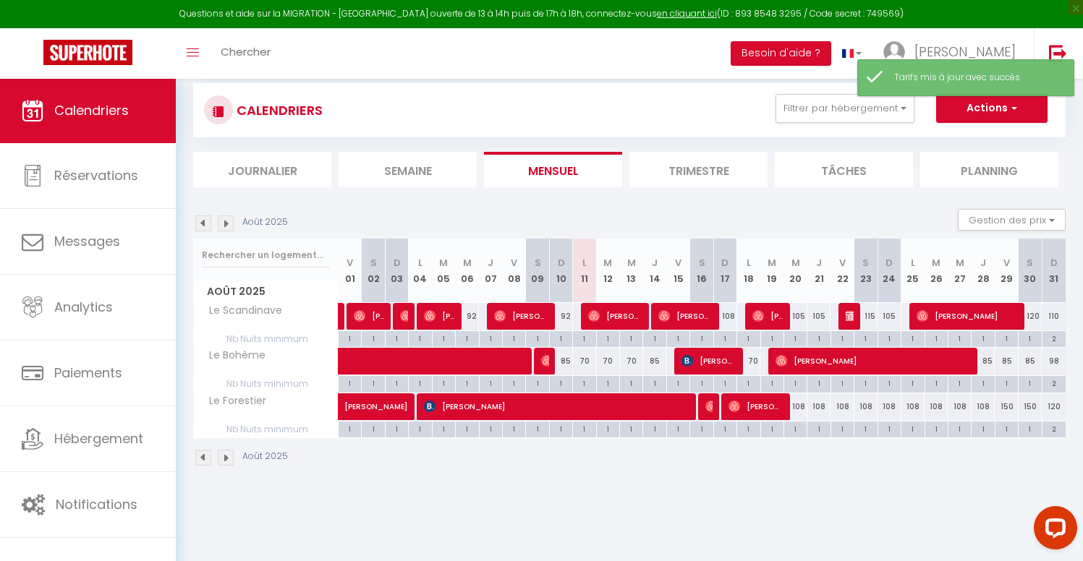
click at [988, 365] on div "85" at bounding box center [983, 361] width 23 height 27
type input "85"
type input "Jeu 28 Août 2025"
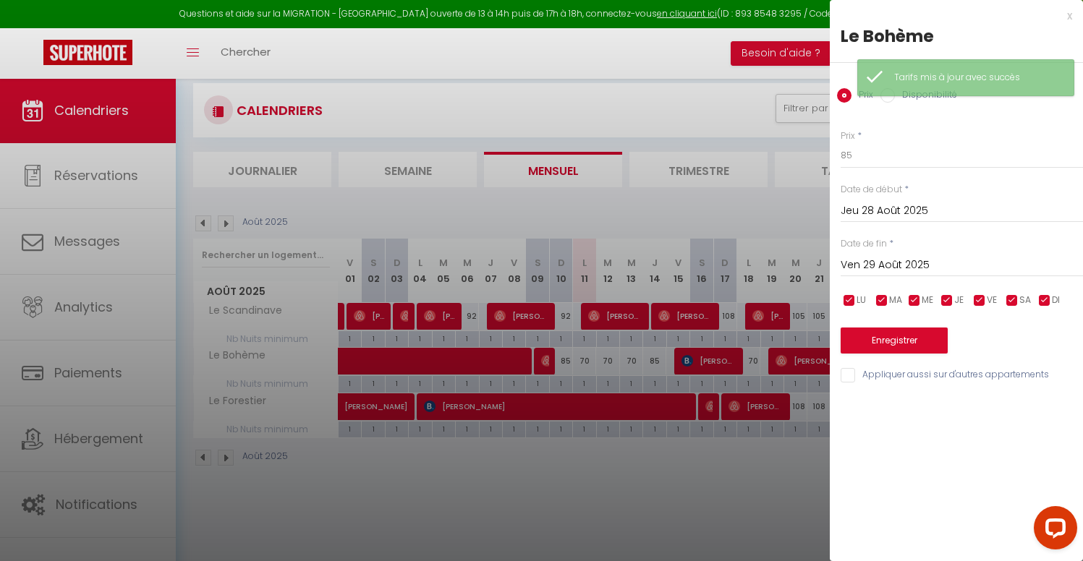
click at [854, 265] on input "Ven 29 Août 2025" at bounding box center [962, 265] width 242 height 19
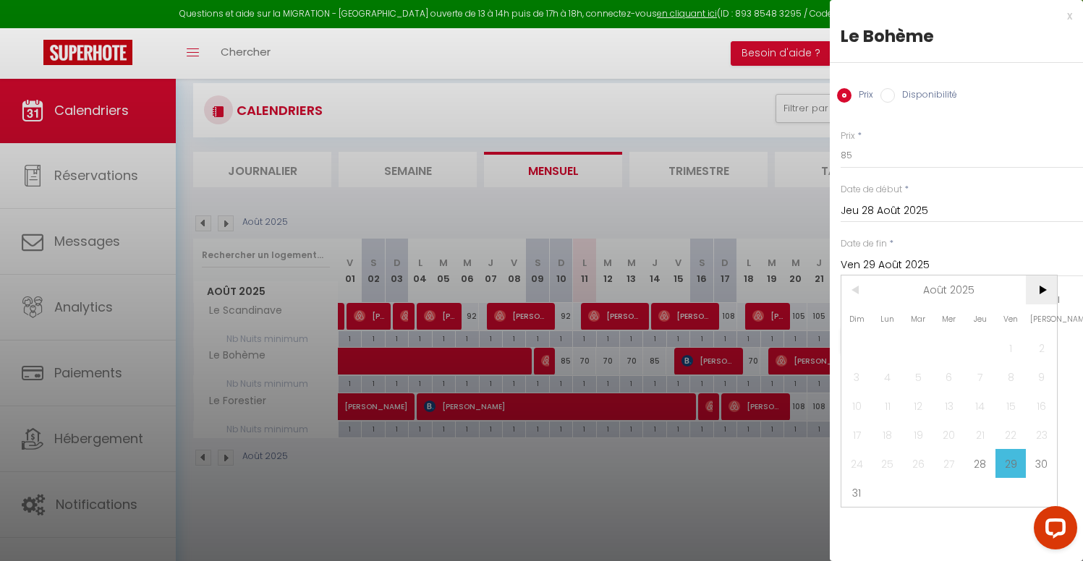
click at [1040, 299] on span ">" at bounding box center [1041, 290] width 31 height 29
click at [887, 347] on span "1" at bounding box center [887, 347] width 31 height 29
type input "Lun 01 Septembre 2025"
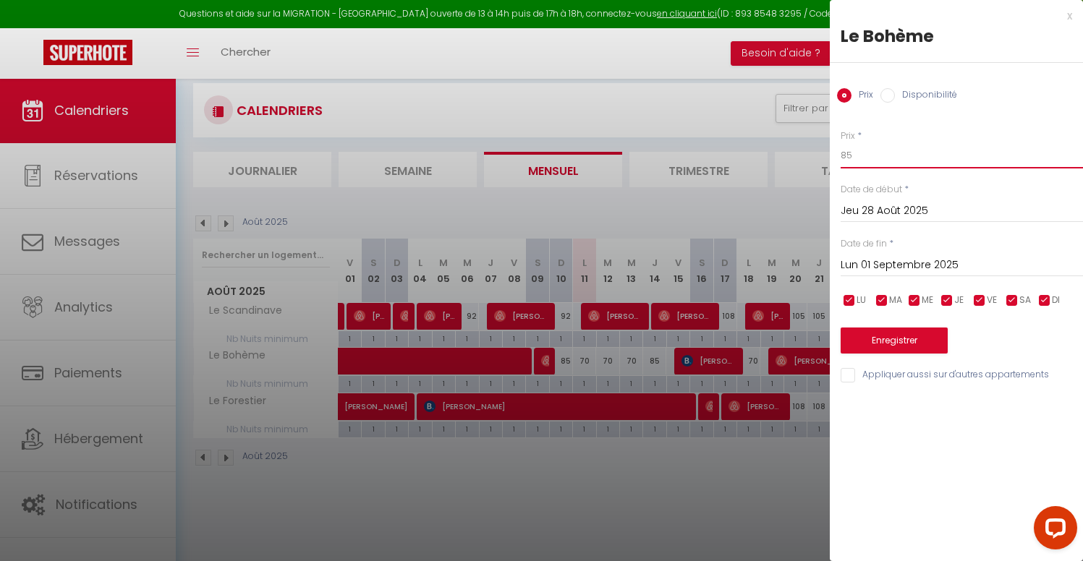
click at [854, 160] on input "85" at bounding box center [962, 156] width 242 height 26
type input "80"
click at [893, 335] on button "Enregistrer" at bounding box center [894, 341] width 107 height 26
